Goal: Transaction & Acquisition: Purchase product/service

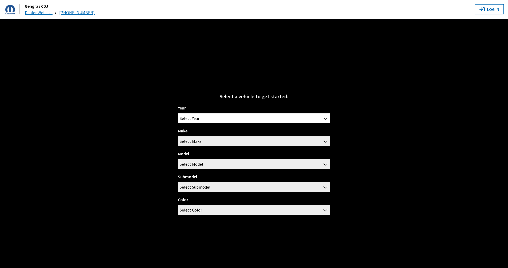
click at [198, 124] on div "Year [DATE] 2024 2023 2022 2021 2020 2019 2018 2017 2016 2015 2014 2013 2012 20…" at bounding box center [254, 162] width 152 height 115
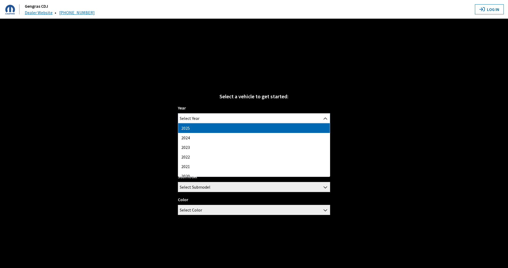
click at [198, 122] on span "Select Year" at bounding box center [190, 119] width 20 height 10
select select "43"
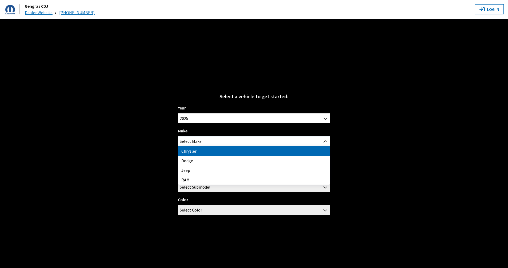
click at [196, 139] on span "Select Make" at bounding box center [191, 141] width 22 height 10
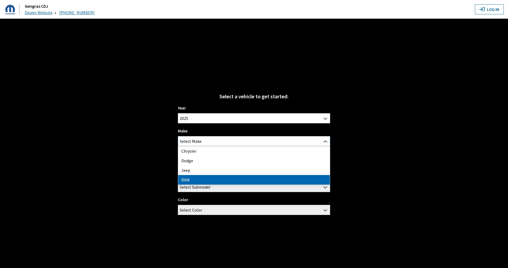
select select "34"
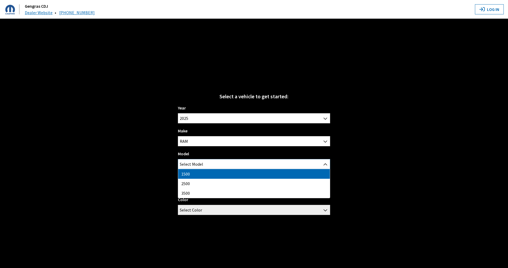
click at [197, 160] on span "Select Model" at bounding box center [191, 164] width 23 height 10
select select "1113"
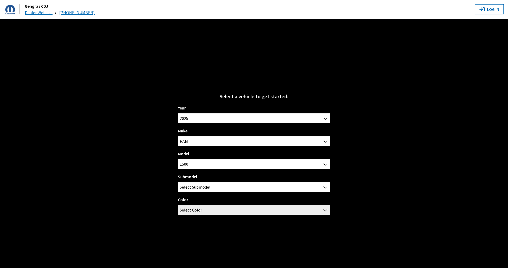
click at [197, 181] on div "Submodel Big Horn / Crew Cab / 5'7" Short Box Big Horn / Crew Cab / 6'4" Standa…" at bounding box center [254, 182] width 152 height 19
click at [198, 187] on span "Select Submodel" at bounding box center [195, 187] width 31 height 10
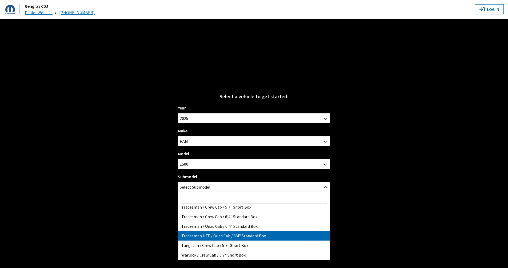
scroll to position [56, 0]
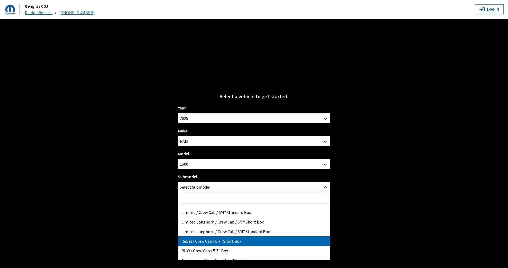
select select "3382"
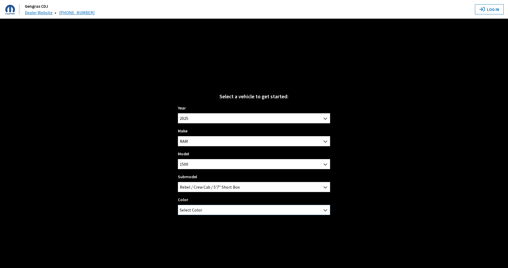
click at [210, 212] on span "Select Color" at bounding box center [254, 210] width 152 height 10
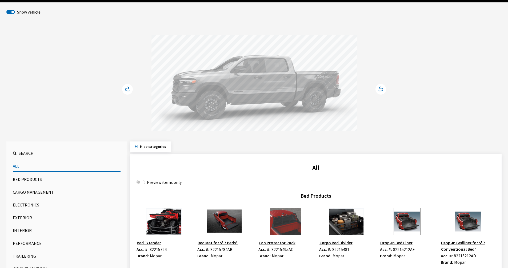
scroll to position [80, 0]
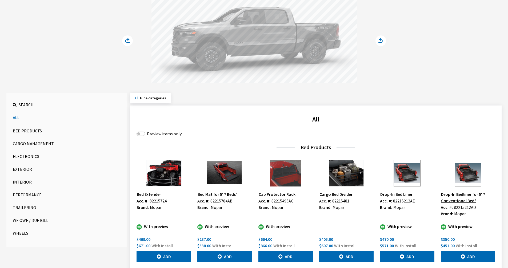
click at [36, 134] on button "Bed Products" at bounding box center [67, 131] width 108 height 11
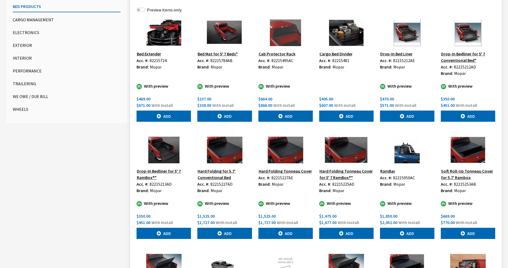
scroll to position [213, 0]
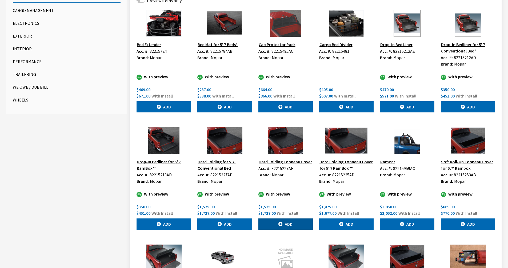
click at [297, 225] on button "Add" at bounding box center [285, 224] width 54 height 11
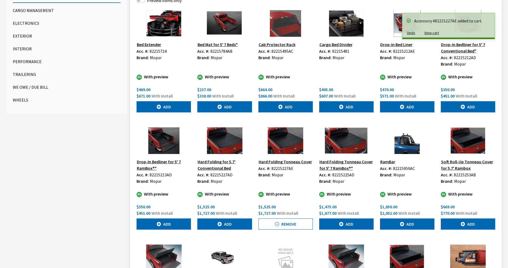
click at [427, 33] on button "View cart" at bounding box center [431, 32] width 24 height 9
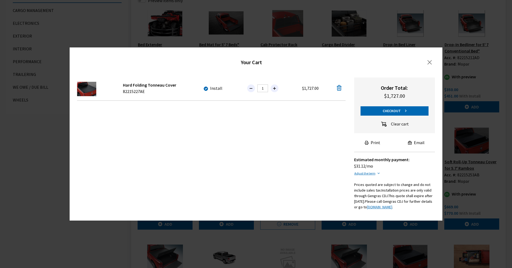
click at [373, 141] on button "Print" at bounding box center [372, 143] width 25 height 10
click at [429, 60] on button "Close" at bounding box center [429, 62] width 15 height 9
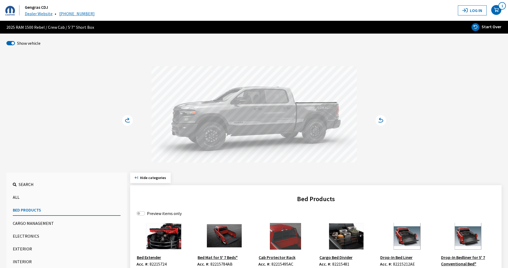
scroll to position [0, 0]
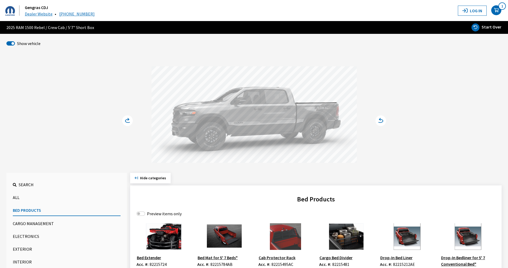
click at [495, 8] on icon "your cart" at bounding box center [496, 10] width 10 height 4
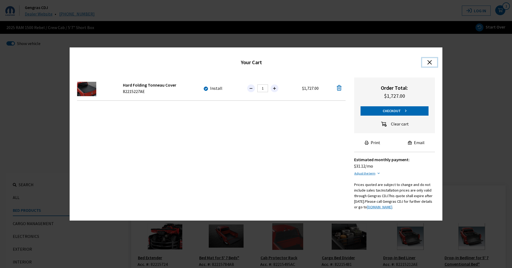
click at [429, 59] on button "Close" at bounding box center [429, 62] width 15 height 9
